Goal: Transaction & Acquisition: Download file/media

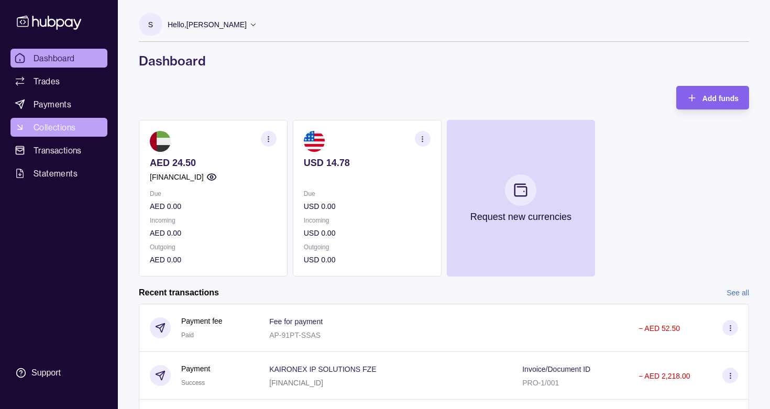
click at [69, 127] on span "Collections" at bounding box center [55, 127] width 42 height 13
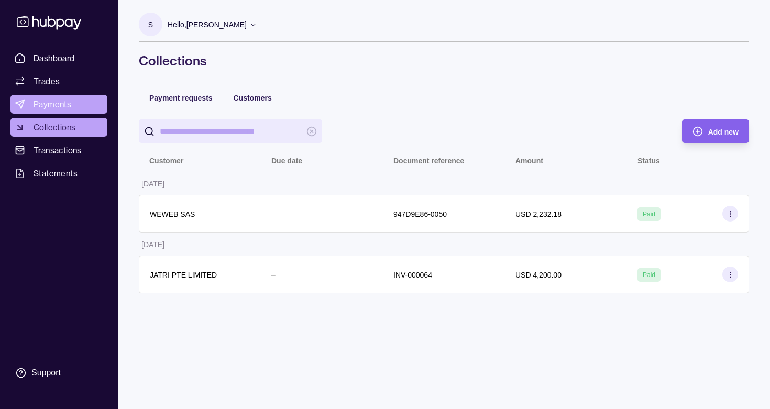
click at [64, 108] on span "Payments" at bounding box center [53, 104] width 38 height 13
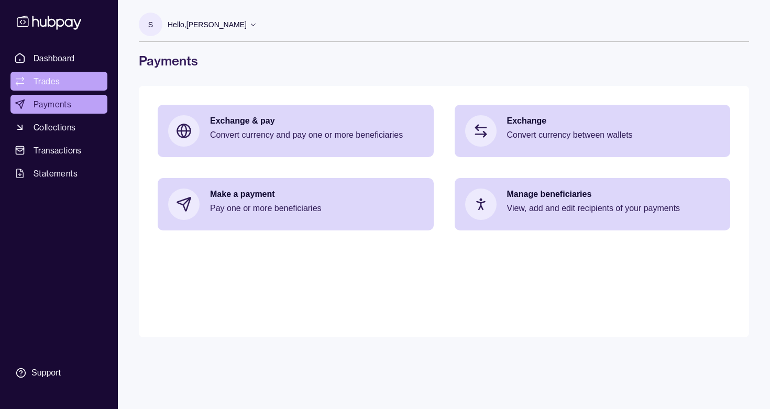
click at [55, 82] on span "Trades" at bounding box center [47, 81] width 26 height 13
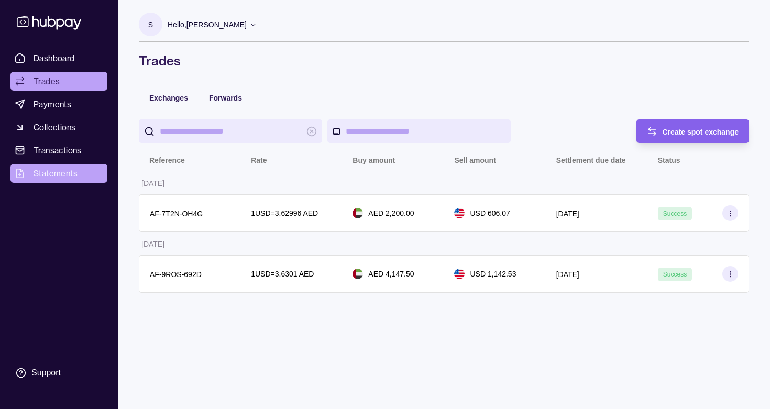
click at [53, 171] on span "Statements" at bounding box center [56, 173] width 44 height 13
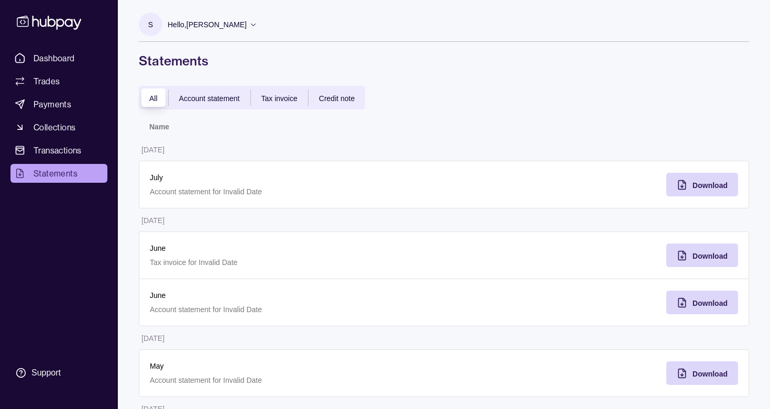
click at [220, 100] on span "Account statement" at bounding box center [209, 98] width 61 height 8
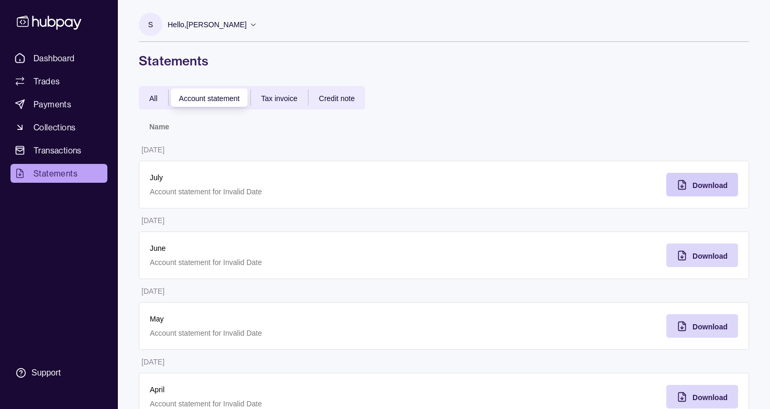
click at [708, 184] on span "Download" at bounding box center [709, 185] width 35 height 8
